Goal: Task Accomplishment & Management: Use online tool/utility

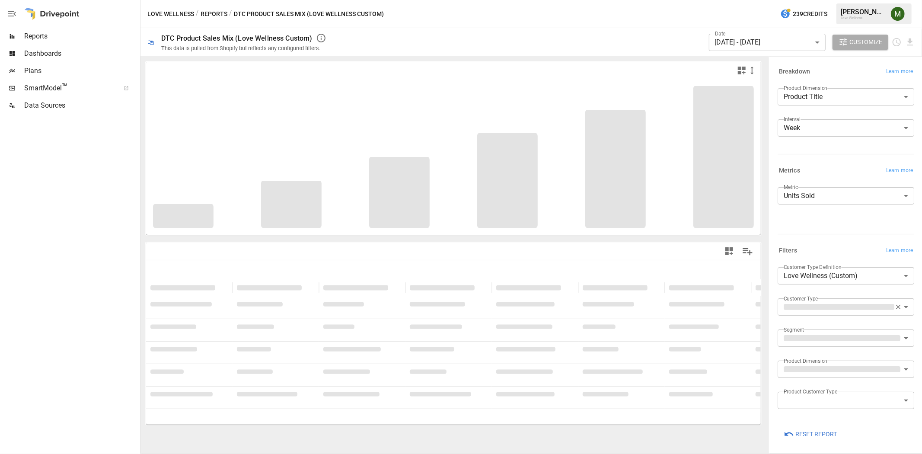
click at [757, 0] on body "**********" at bounding box center [461, 0] width 922 height 0
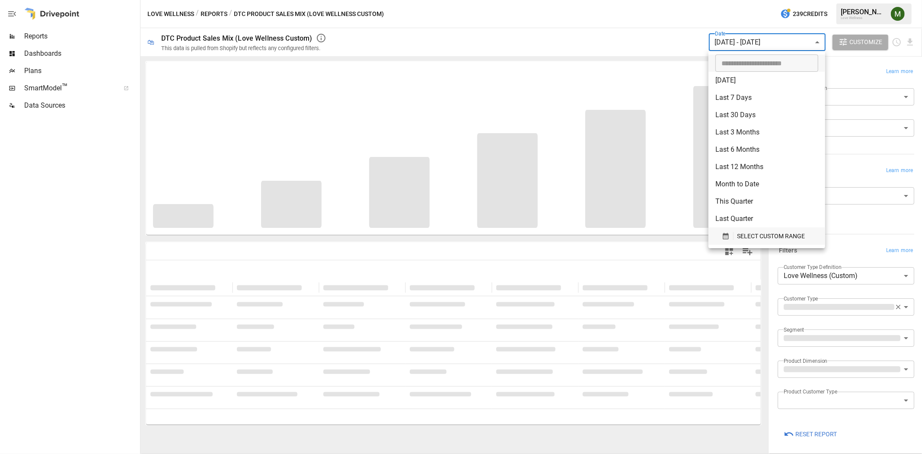
click at [722, 232] on icon "button" at bounding box center [726, 236] width 8 height 8
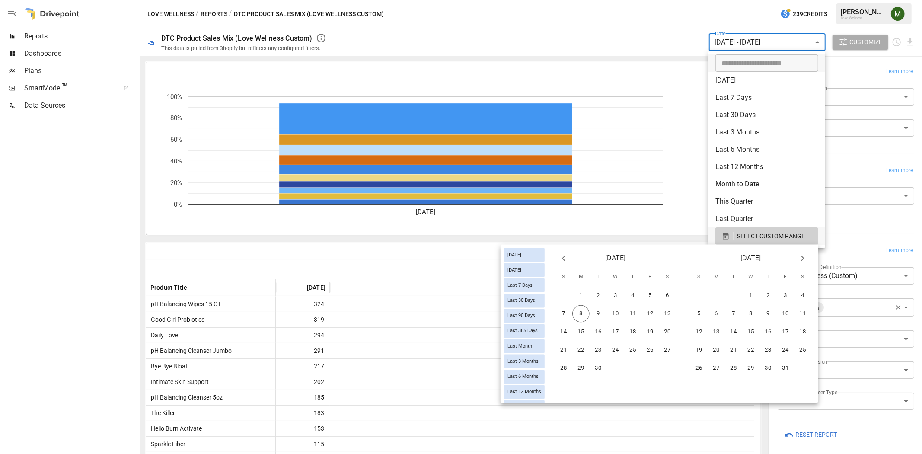
click at [565, 259] on icon "Previous month" at bounding box center [563, 258] width 10 height 10
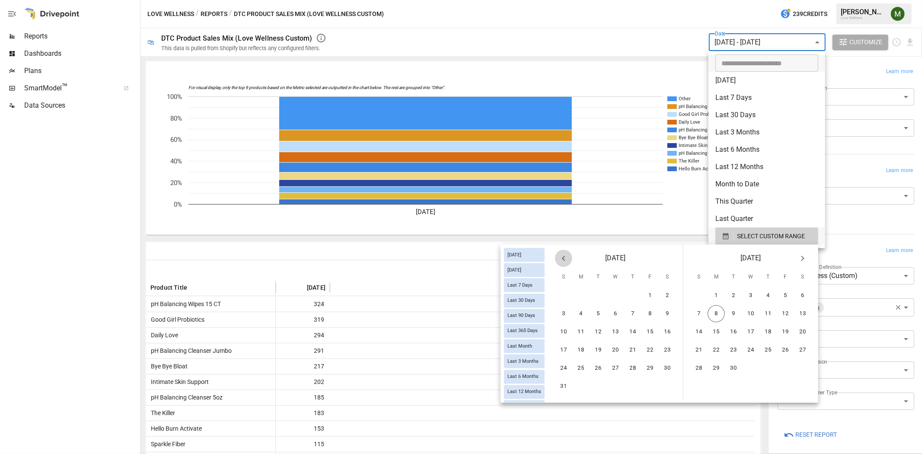
click at [560, 254] on icon "Previous month" at bounding box center [563, 258] width 10 height 10
click at [797, 257] on icon "Next month" at bounding box center [802, 258] width 10 height 10
click at [562, 380] on button "31" at bounding box center [563, 386] width 17 height 17
click at [799, 293] on button "6" at bounding box center [802, 295] width 17 height 17
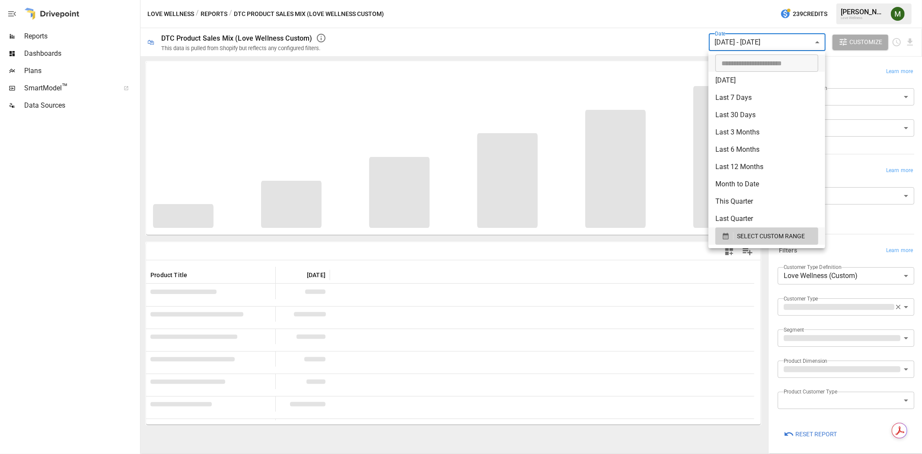
click at [582, 73] on div at bounding box center [461, 227] width 922 height 454
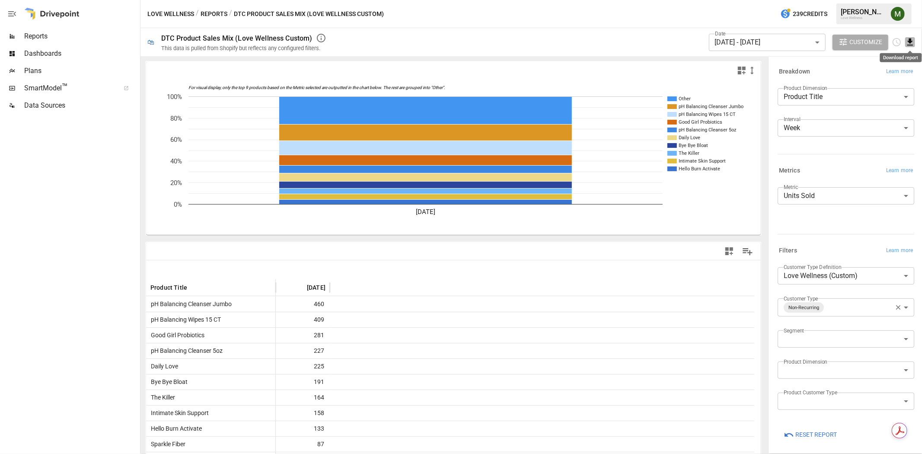
click at [908, 38] on icon "Download report" at bounding box center [910, 42] width 10 height 10
click at [908, 73] on li "Download as CSV" at bounding box center [880, 76] width 69 height 17
click at [216, 14] on button "Reports" at bounding box center [213, 14] width 27 height 11
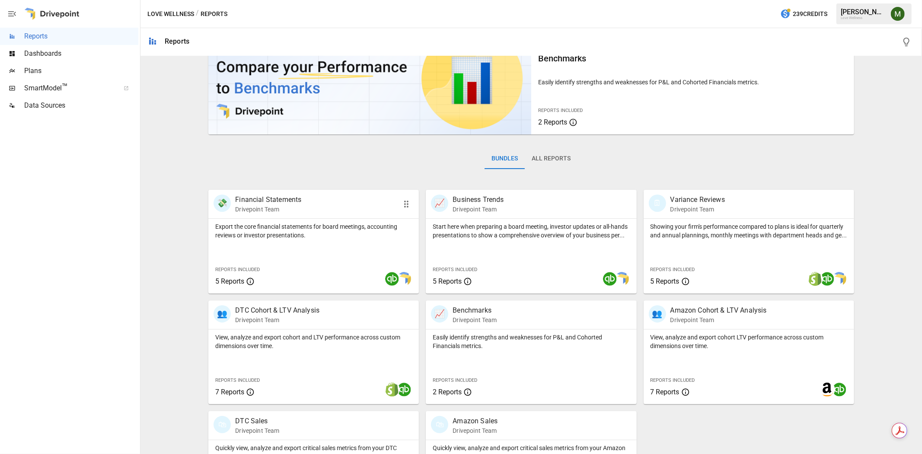
scroll to position [105, 0]
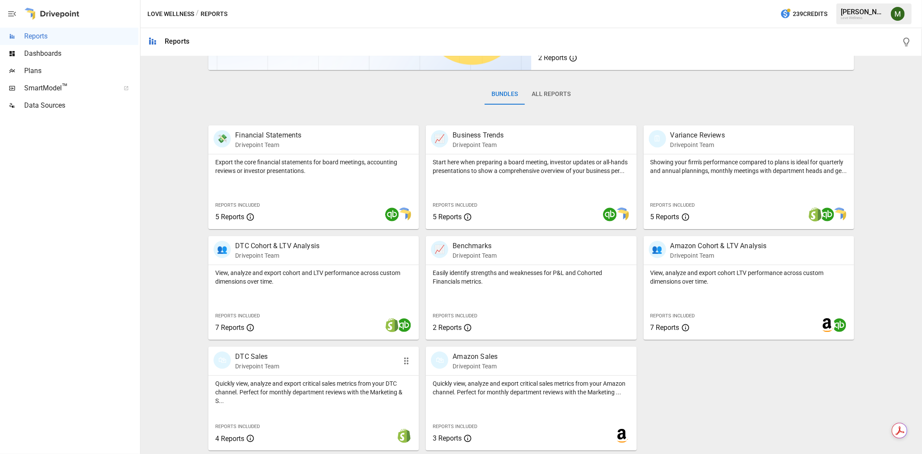
click at [247, 355] on p "DTC Sales" at bounding box center [257, 356] width 44 height 10
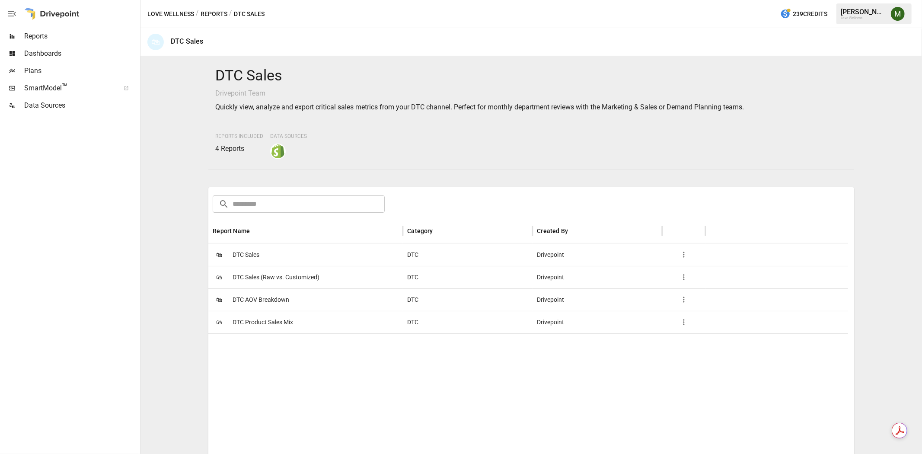
click at [249, 255] on span "DTC Sales" at bounding box center [245, 255] width 27 height 22
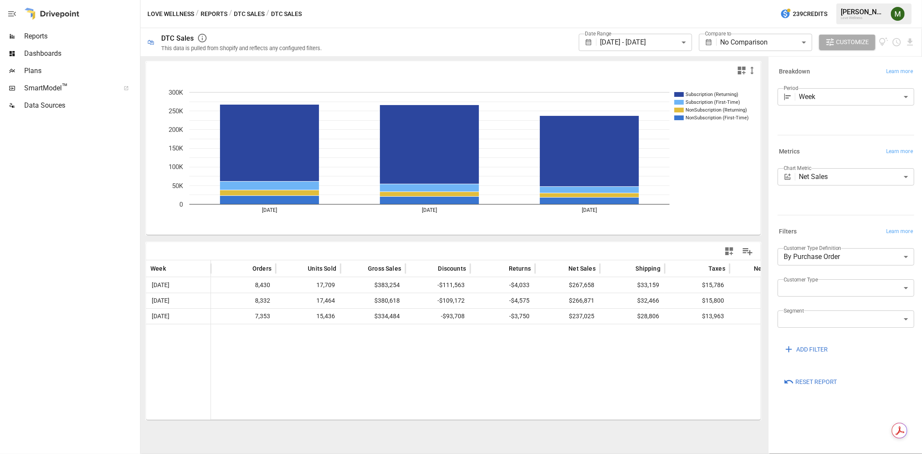
click at [821, 0] on body "**********" at bounding box center [461, 0] width 922 height 0
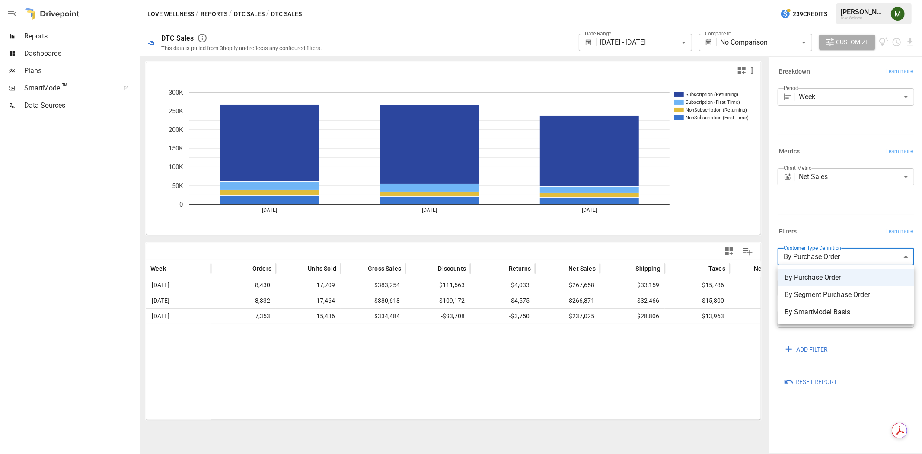
click at [772, 297] on div at bounding box center [461, 227] width 922 height 454
click at [811, 279] on label "Customer Type" at bounding box center [800, 279] width 35 height 7
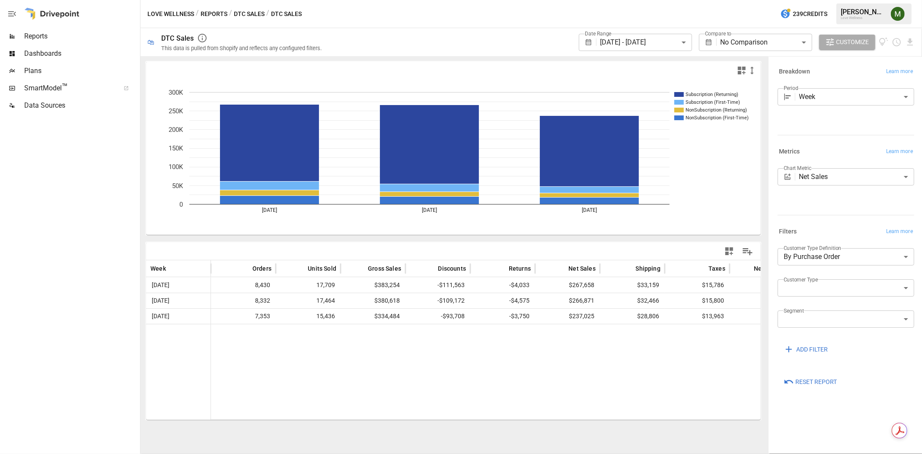
click at [811, 0] on body "**********" at bounding box center [461, 0] width 922 height 0
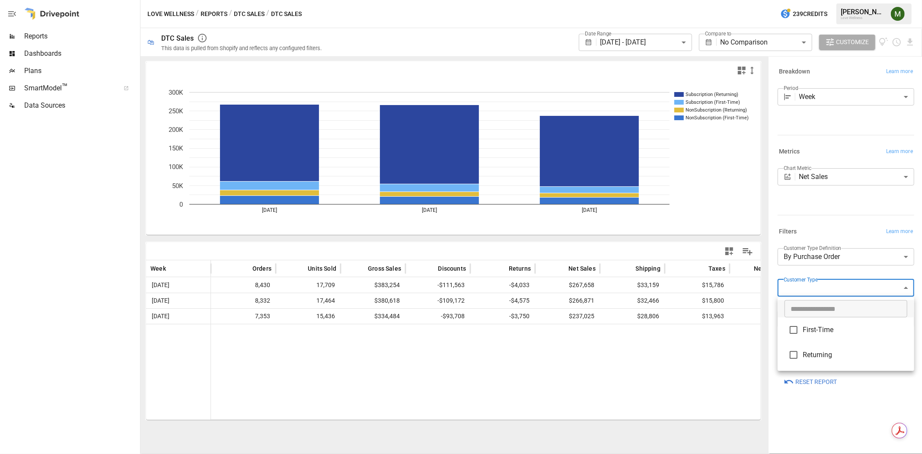
click at [765, 277] on div at bounding box center [461, 227] width 922 height 454
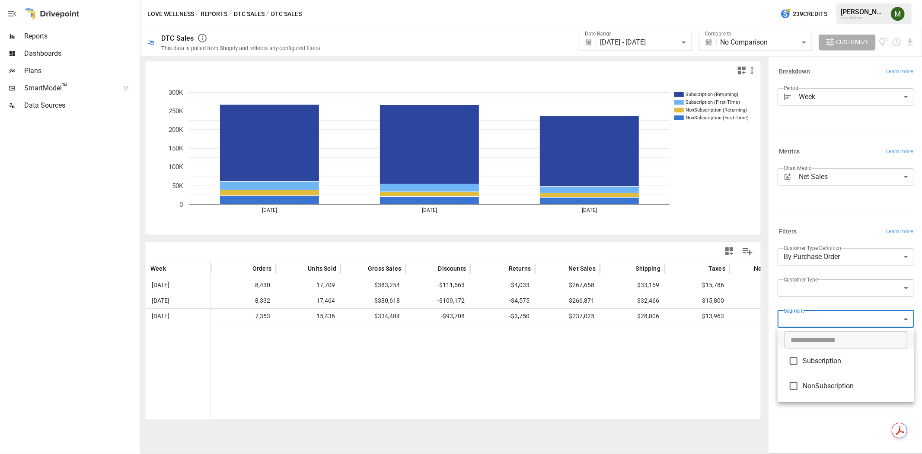
click at [817, 0] on body "**********" at bounding box center [461, 0] width 922 height 0
click at [773, 300] on div at bounding box center [461, 227] width 922 height 454
